Goal: Check status: Check status

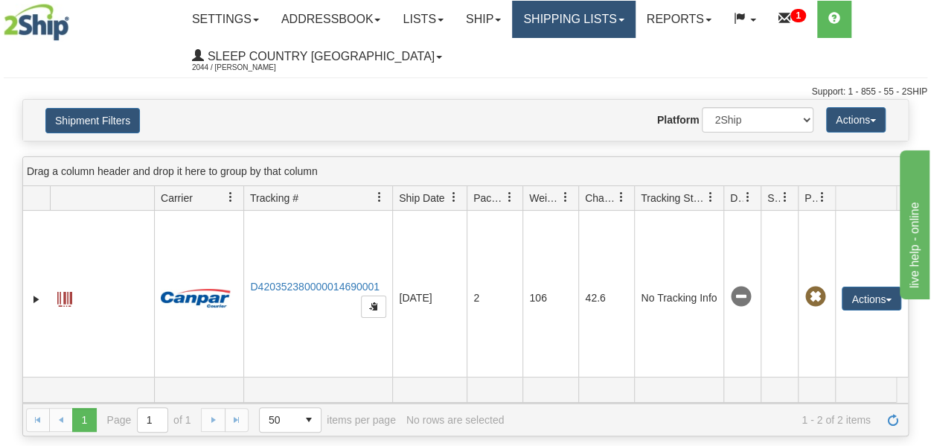
click at [590, 24] on link "Shipping lists" at bounding box center [573, 19] width 123 height 37
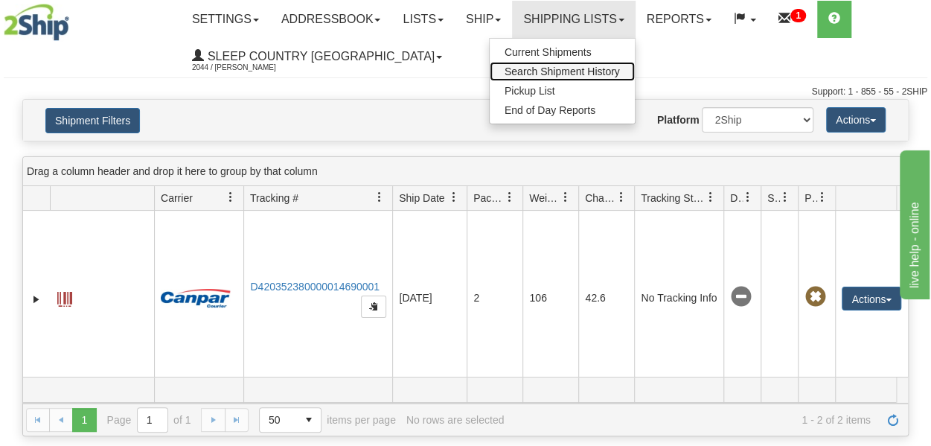
click at [563, 69] on span "Search Shipment History" at bounding box center [562, 72] width 115 height 12
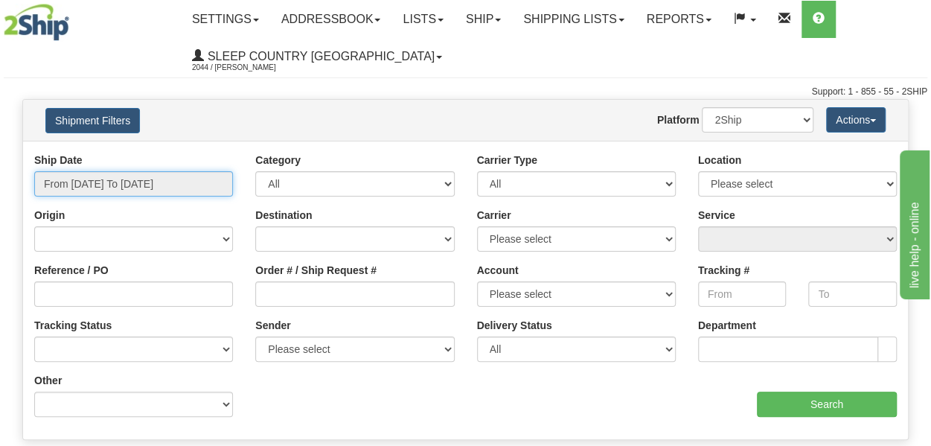
drag, startPoint x: 102, startPoint y: 182, endPoint x: 89, endPoint y: 241, distance: 60.9
click at [102, 182] on input "From [DATE] To [DATE]" at bounding box center [133, 183] width 199 height 25
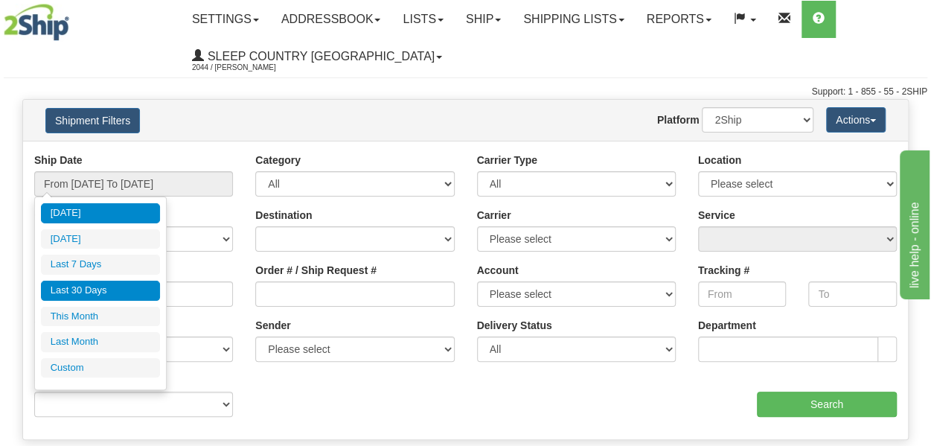
click at [78, 284] on li "Last 30 Days" at bounding box center [100, 291] width 119 height 20
type input "From 07/29/2025 To 08/27/2025"
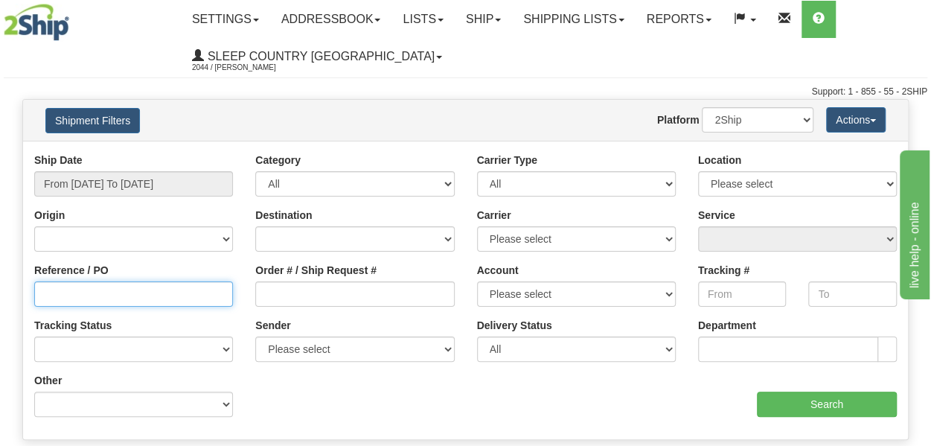
click at [76, 296] on input "Reference / PO" at bounding box center [133, 293] width 199 height 25
paste input "9000I011700"
type input "9000I011700"
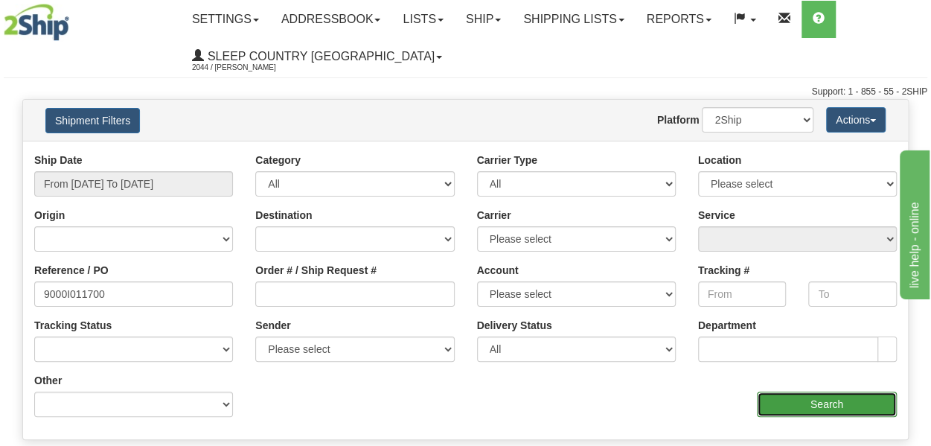
click at [765, 404] on input "Search" at bounding box center [827, 404] width 140 height 25
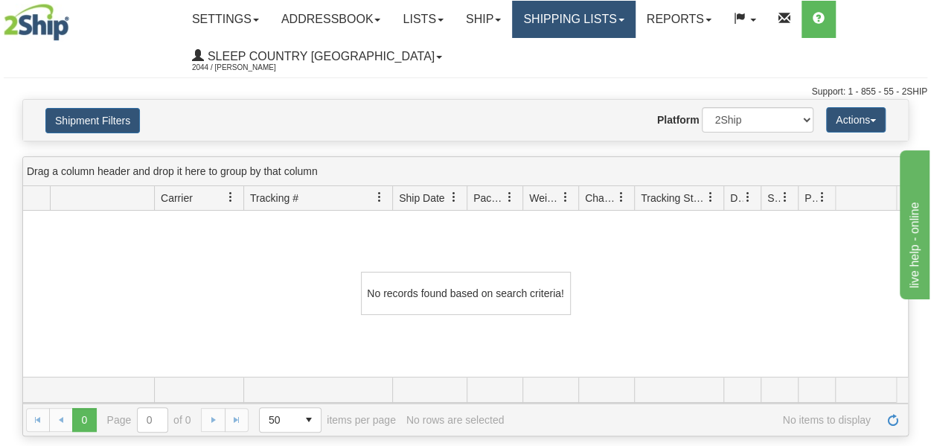
click at [564, 25] on link "Shipping lists" at bounding box center [573, 19] width 123 height 37
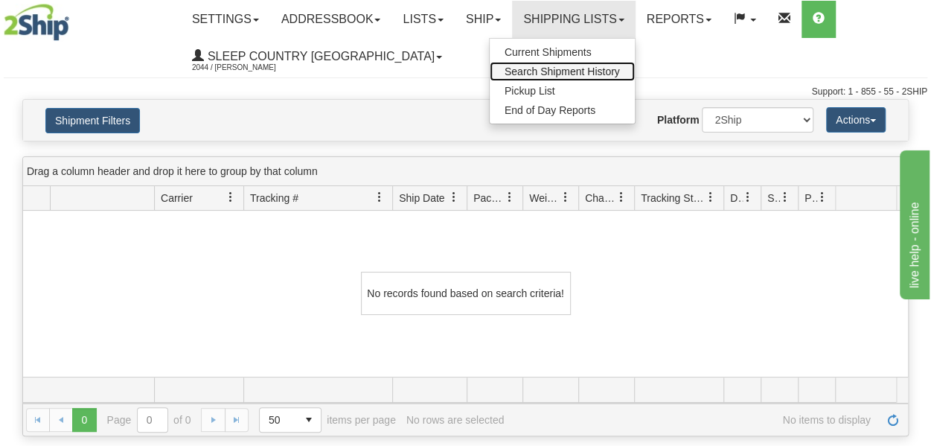
click at [559, 67] on span "Search Shipment History" at bounding box center [562, 72] width 115 height 12
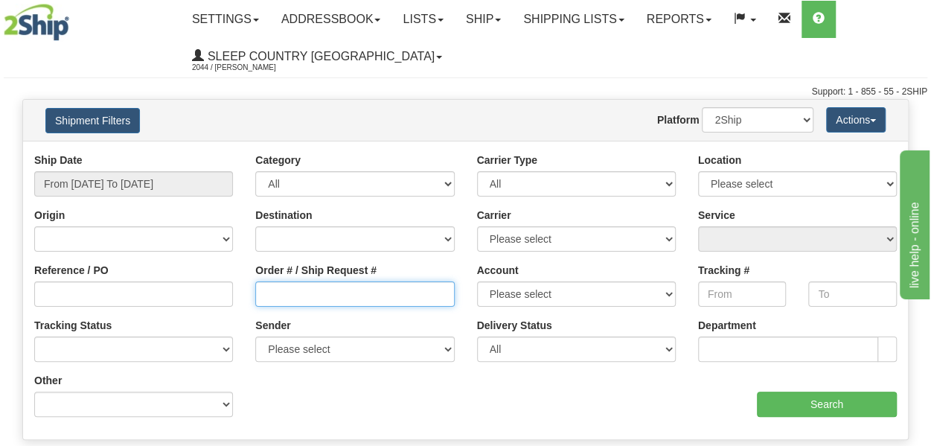
click at [275, 293] on input "Order # / Ship Request #" at bounding box center [354, 293] width 199 height 25
type input "1054059"
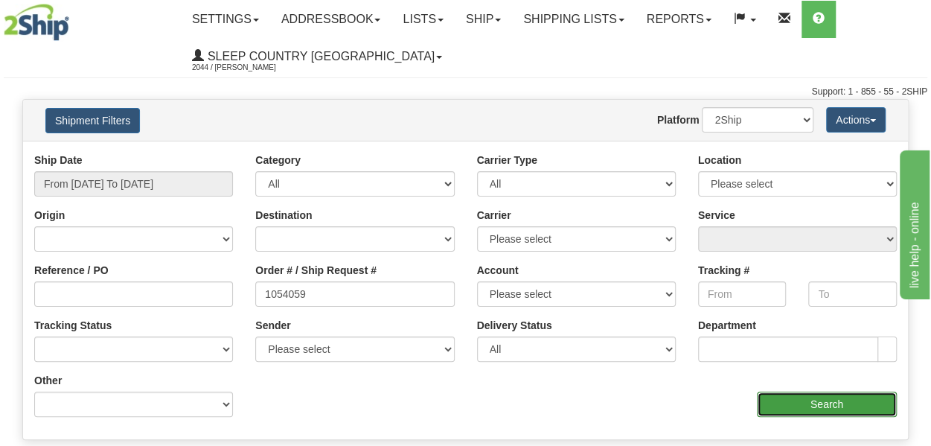
click at [810, 411] on input "Search" at bounding box center [827, 404] width 140 height 25
